Goal: Information Seeking & Learning: Learn about a topic

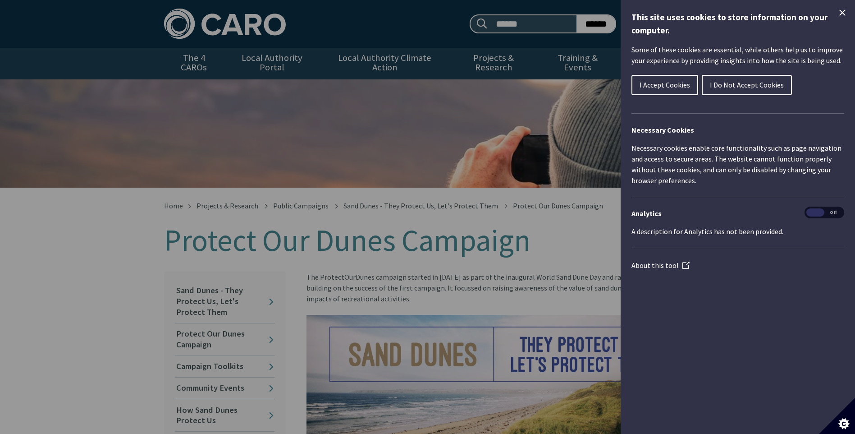
click at [533, 219] on div "Cookie preferences" at bounding box center [427, 217] width 855 height 434
click at [731, 86] on span "I Do Not Accept Cookies" at bounding box center [747, 84] width 74 height 9
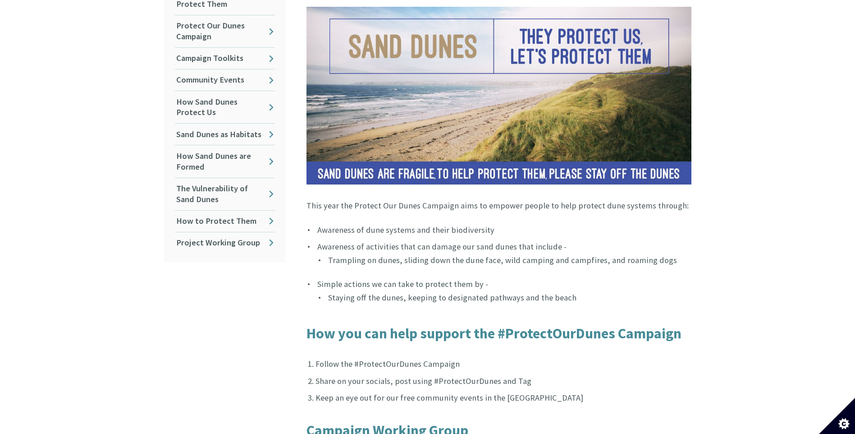
scroll to position [301, 0]
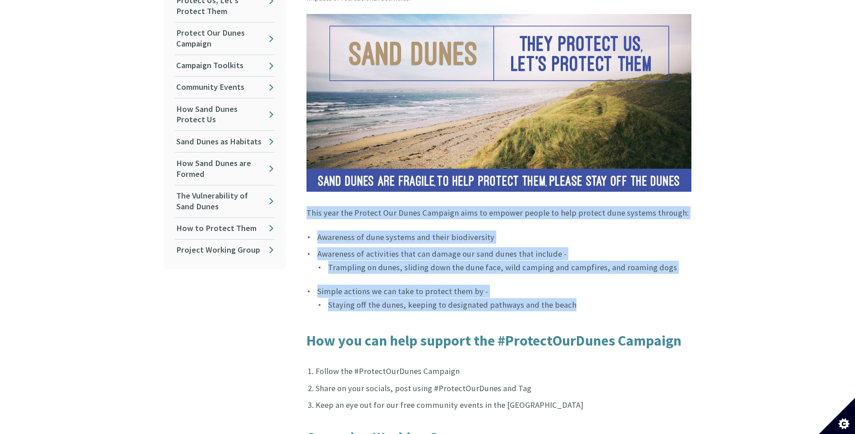
drag, startPoint x: 307, startPoint y: 205, endPoint x: 568, endPoint y: 295, distance: 275.6
click at [568, 295] on article "The ProtectOurDunes campaign started in [DATE] as part of the inaugural World S…" at bounding box center [495, 267] width 392 height 592
copy article "This year the Protect Our Dunes Campaign aims to empower people to help protect…"
click at [263, 242] on link "Project Working Group" at bounding box center [225, 249] width 100 height 21
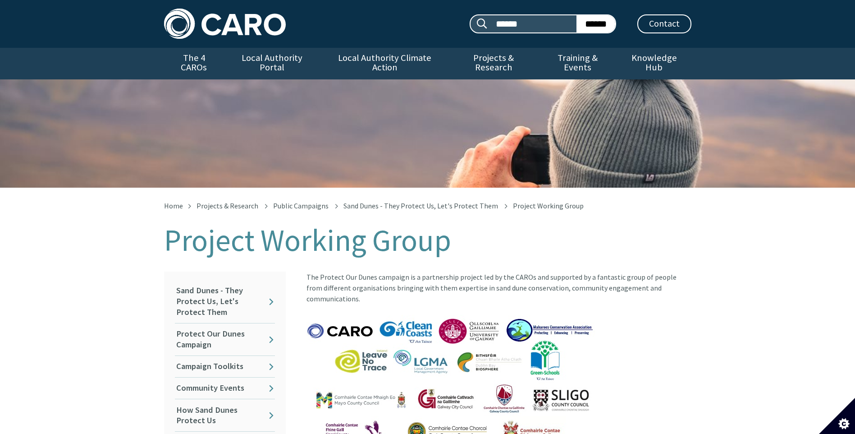
scroll to position [150, 0]
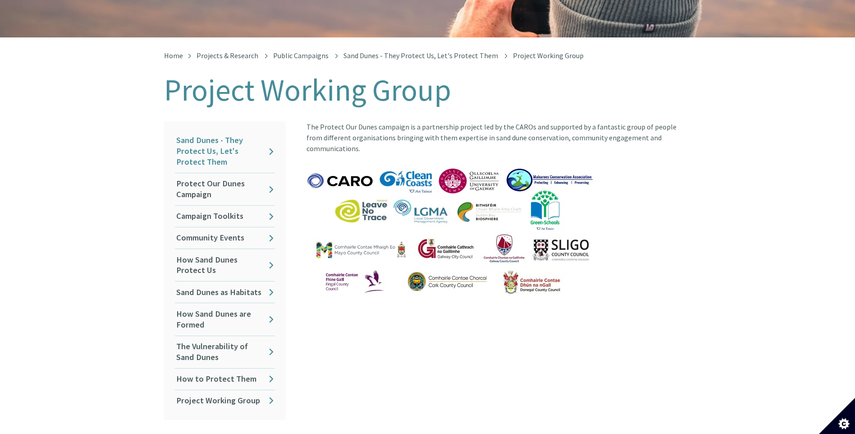
click at [238, 142] on link "Sand Dunes - They Protect Us, Let's Protect Them" at bounding box center [225, 151] width 100 height 43
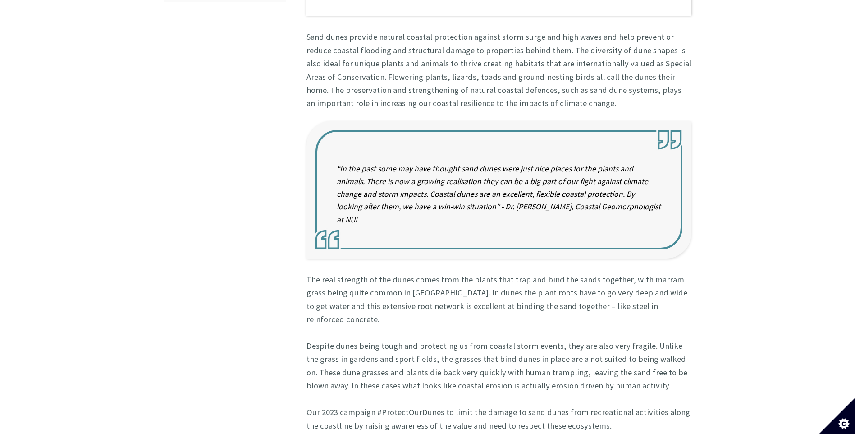
scroll to position [901, 0]
